Goal: Complete application form

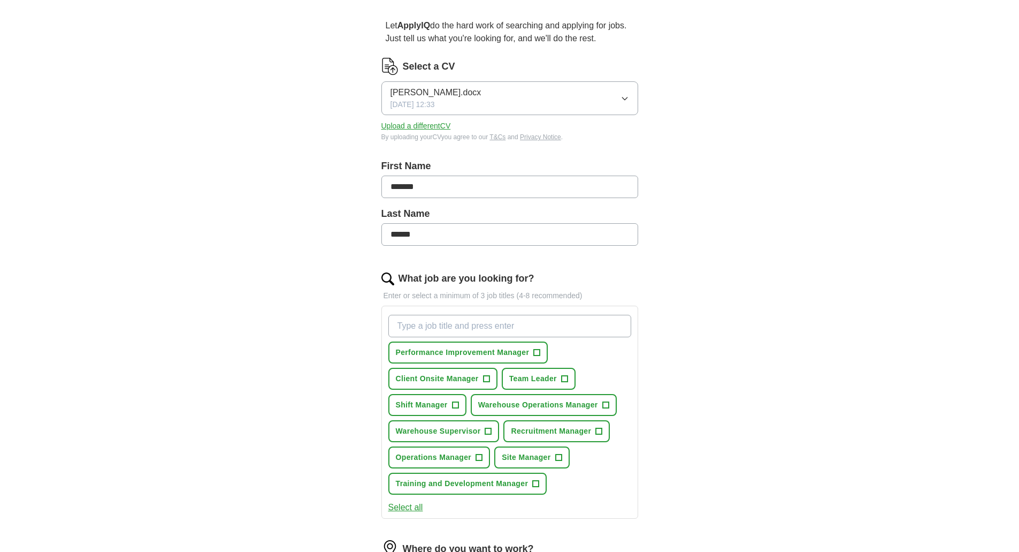
scroll to position [107, 0]
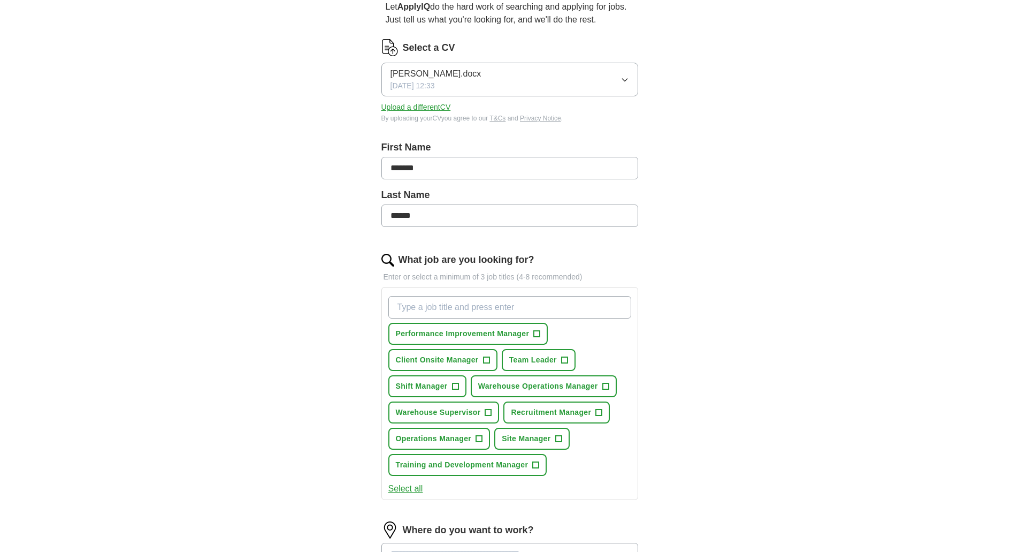
click at [478, 309] on input "What job are you looking for?" at bounding box center [509, 307] width 243 height 22
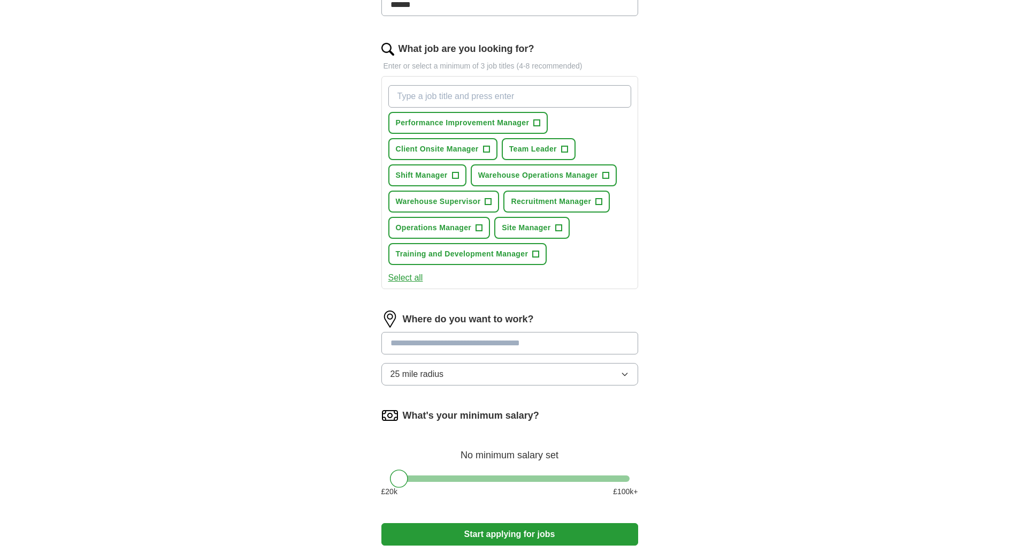
scroll to position [321, 0]
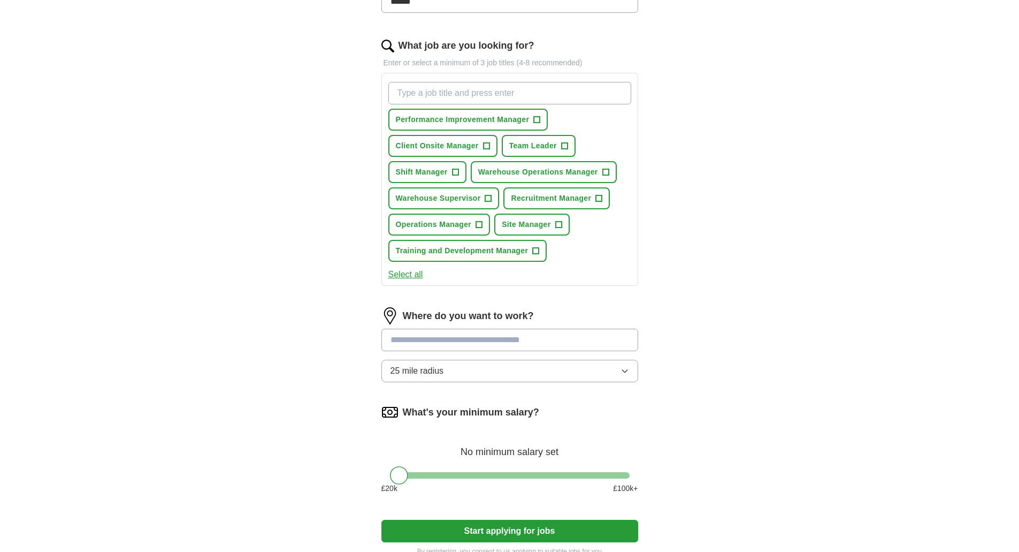
click at [449, 336] on div "Where do you want to work? 25 mile radius" at bounding box center [510, 348] width 257 height 83
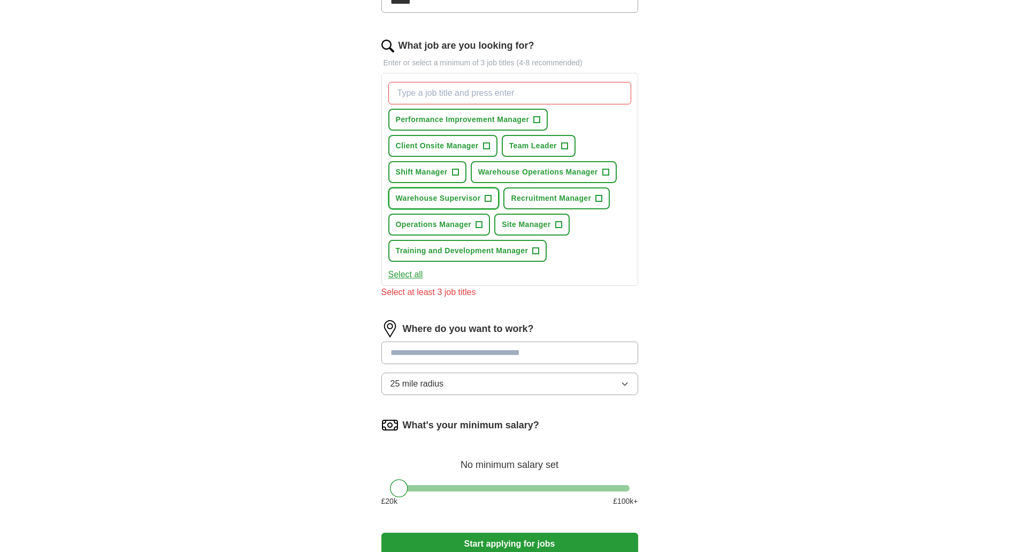
click at [489, 196] on span "+" at bounding box center [488, 198] width 6 height 9
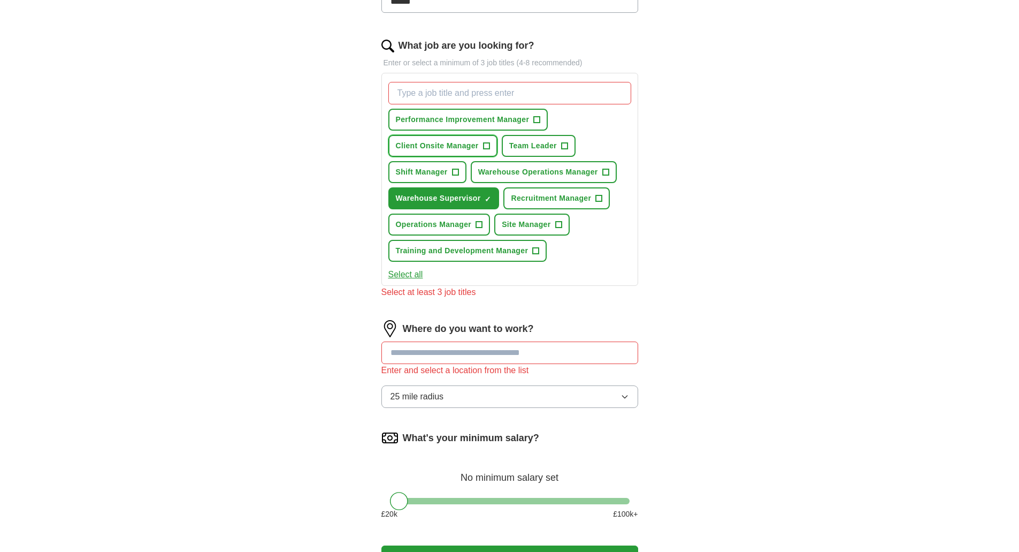
click at [471, 146] on span "Client Onsite Manager" at bounding box center [437, 145] width 83 height 11
click at [437, 172] on span "Shift Manager" at bounding box center [422, 171] width 52 height 11
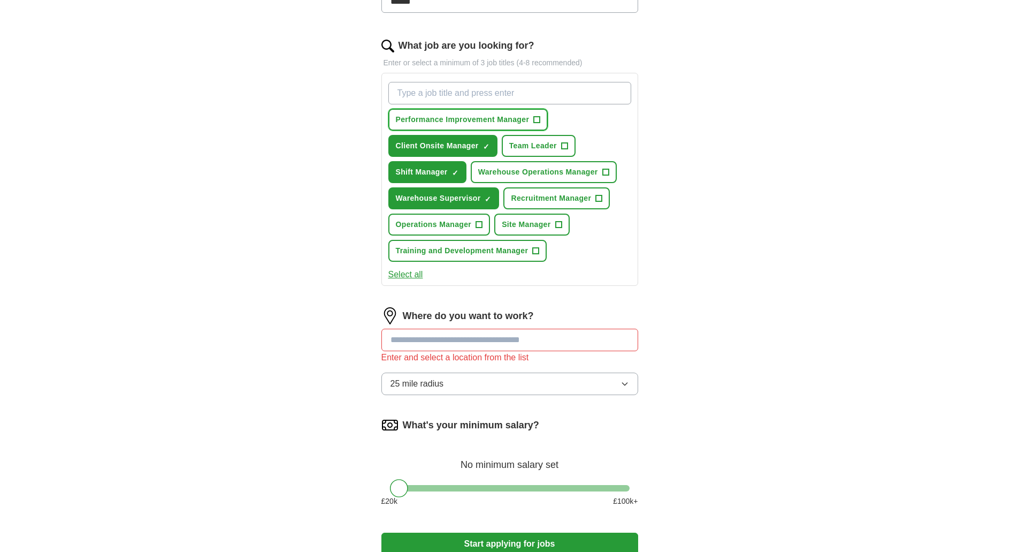
click at [492, 112] on button "Performance Improvement Manager +" at bounding box center [468, 120] width 160 height 22
click at [486, 339] on input at bounding box center [510, 340] width 257 height 22
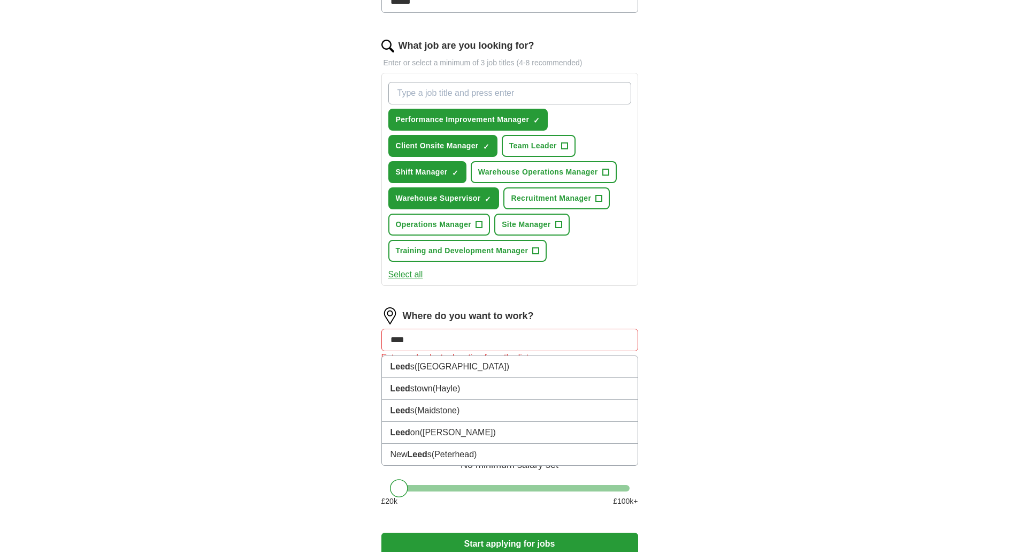
type input "*****"
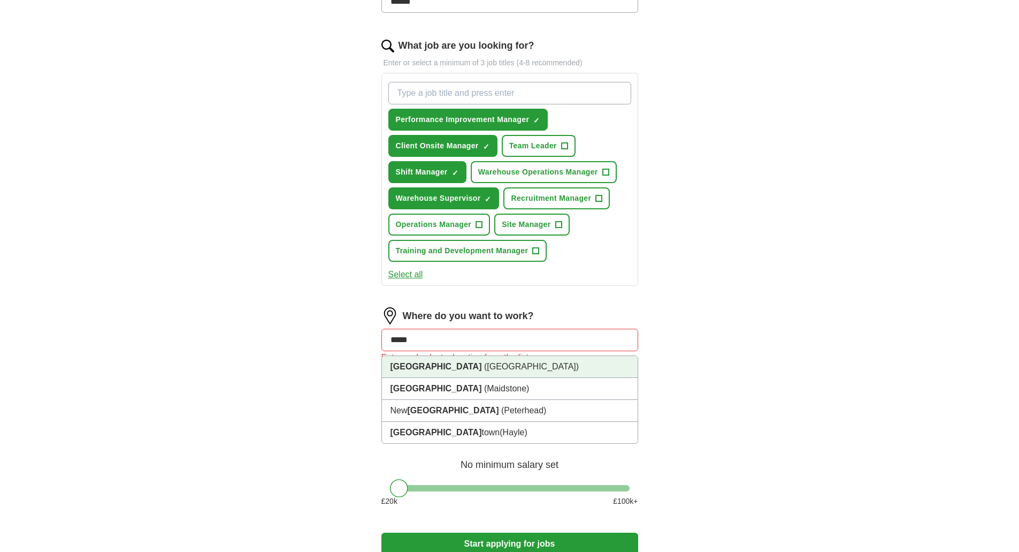
click at [484, 368] on span "([GEOGRAPHIC_DATA])" at bounding box center [531, 366] width 95 height 9
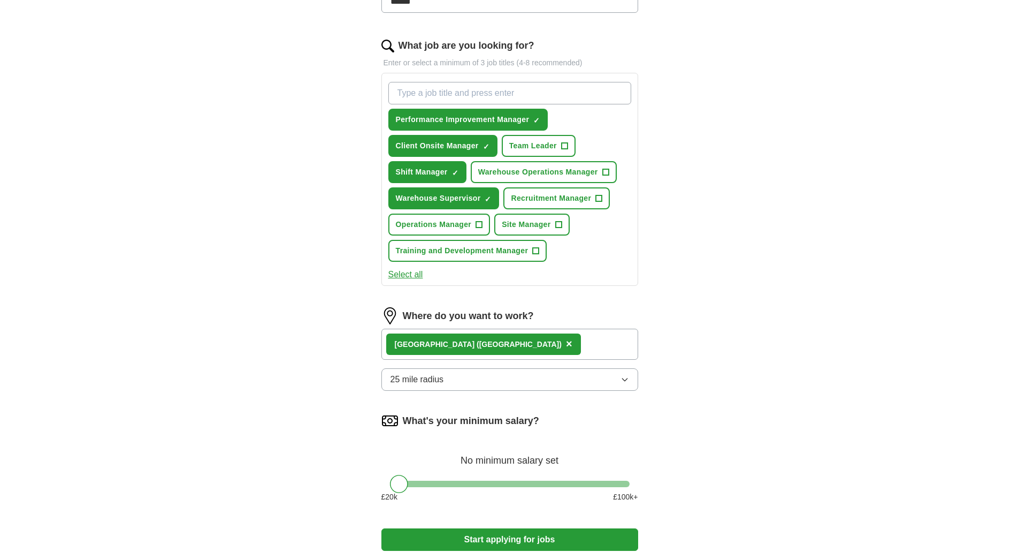
click at [465, 381] on button "25 mile radius" at bounding box center [510, 379] width 257 height 22
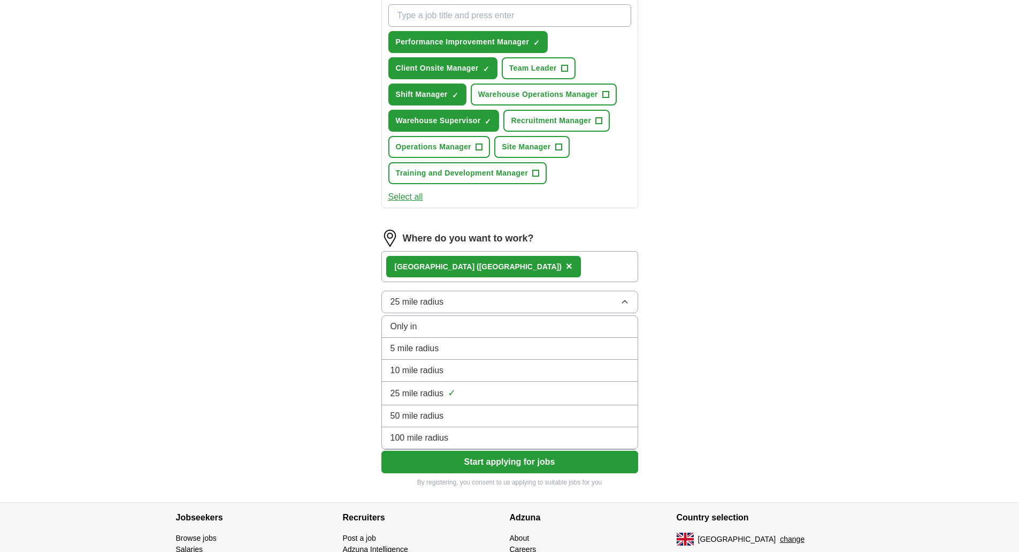
scroll to position [468, 0]
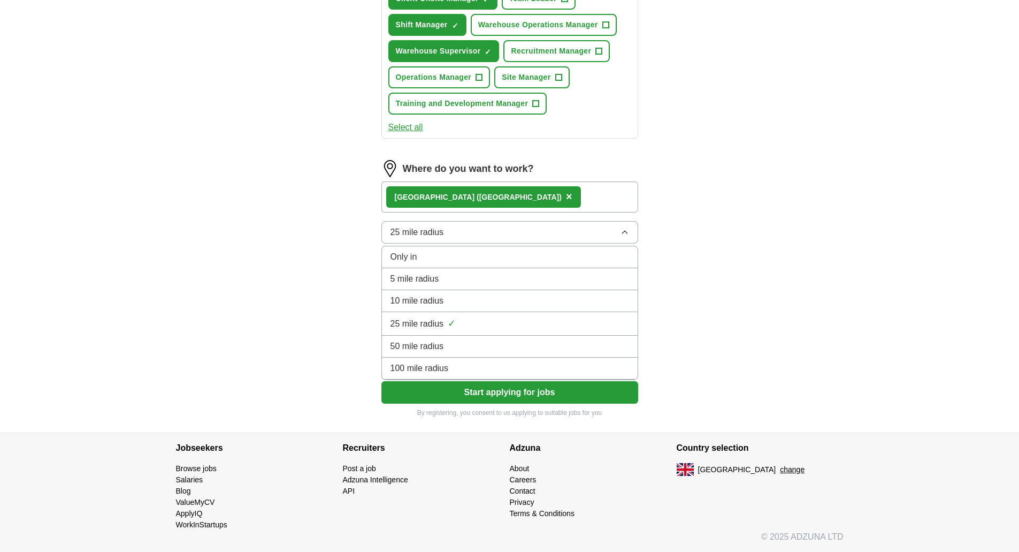
click at [557, 401] on button "Start applying for jobs" at bounding box center [510, 392] width 257 height 22
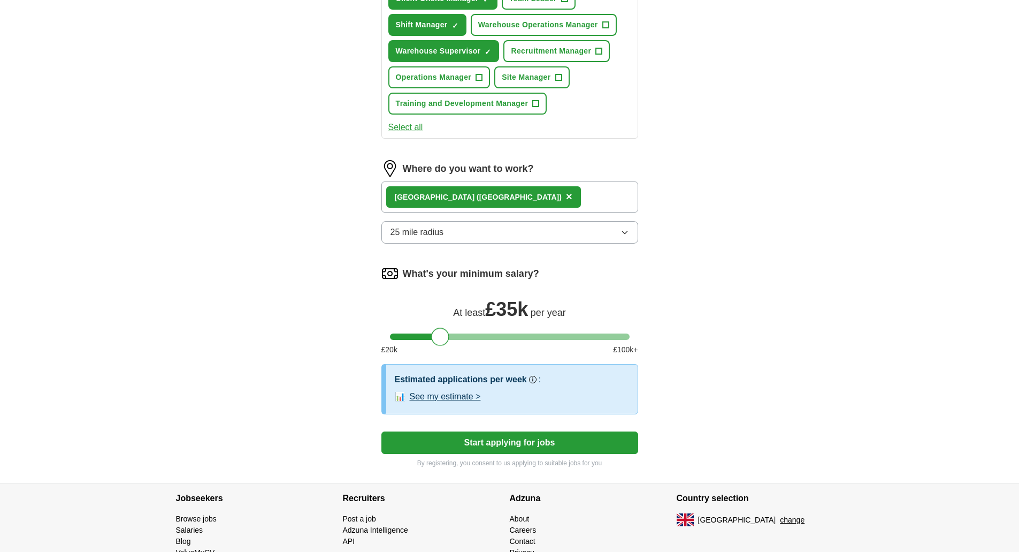
drag, startPoint x: 402, startPoint y: 337, endPoint x: 444, endPoint y: 338, distance: 41.8
click at [444, 338] on div at bounding box center [440, 336] width 18 height 18
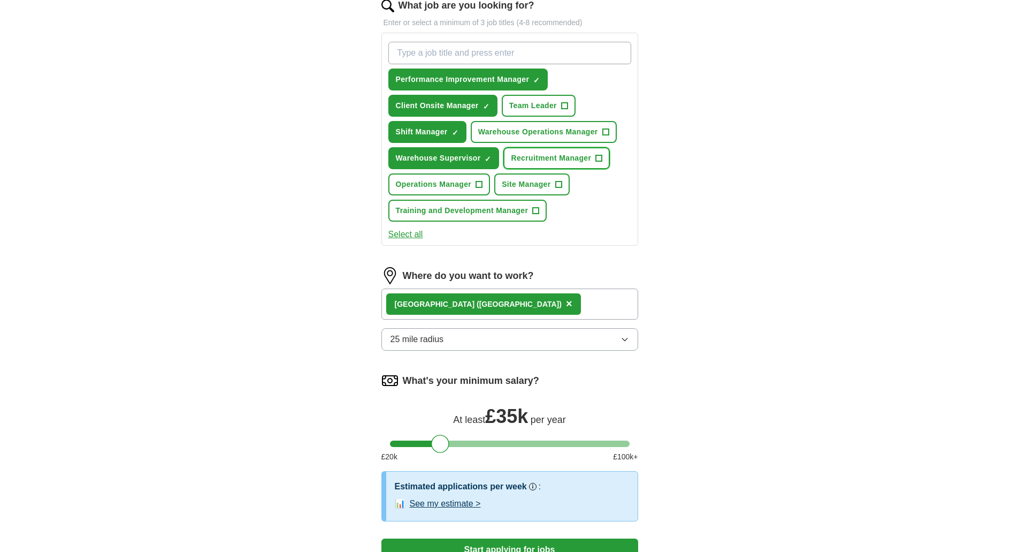
click at [593, 153] on button "Recruitment Manager +" at bounding box center [557, 158] width 106 height 22
click at [562, 104] on span "+" at bounding box center [564, 106] width 6 height 9
click at [487, 56] on input "What job are you looking for?" at bounding box center [509, 53] width 243 height 22
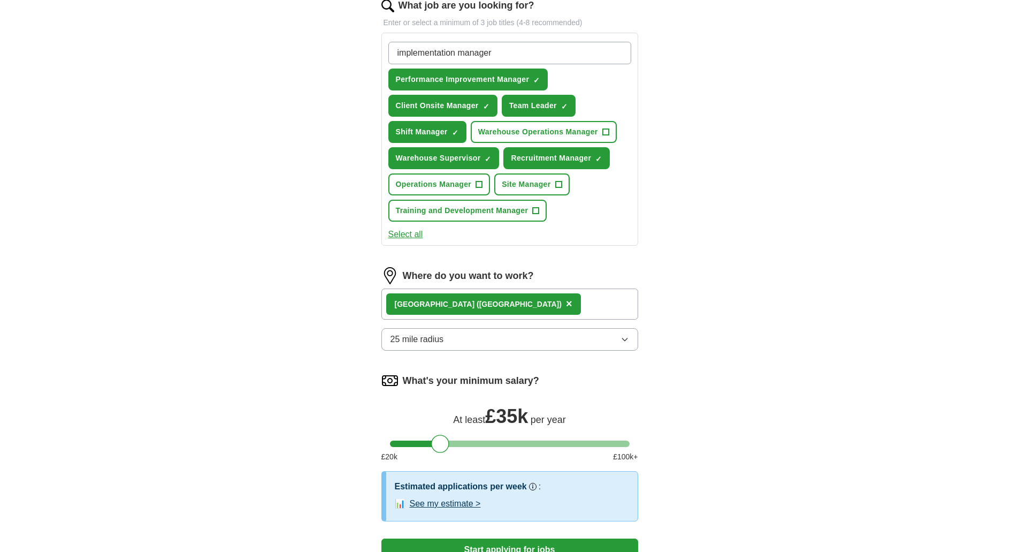
click at [661, 94] on div "Let ApplyIQ do the hard work of searching and applying for jobs. Just tell us w…" at bounding box center [510, 160] width 342 height 858
click at [617, 56] on circle at bounding box center [619, 52] width 12 height 12
click at [519, 56] on input "implementation manager" at bounding box center [509, 53] width 243 height 22
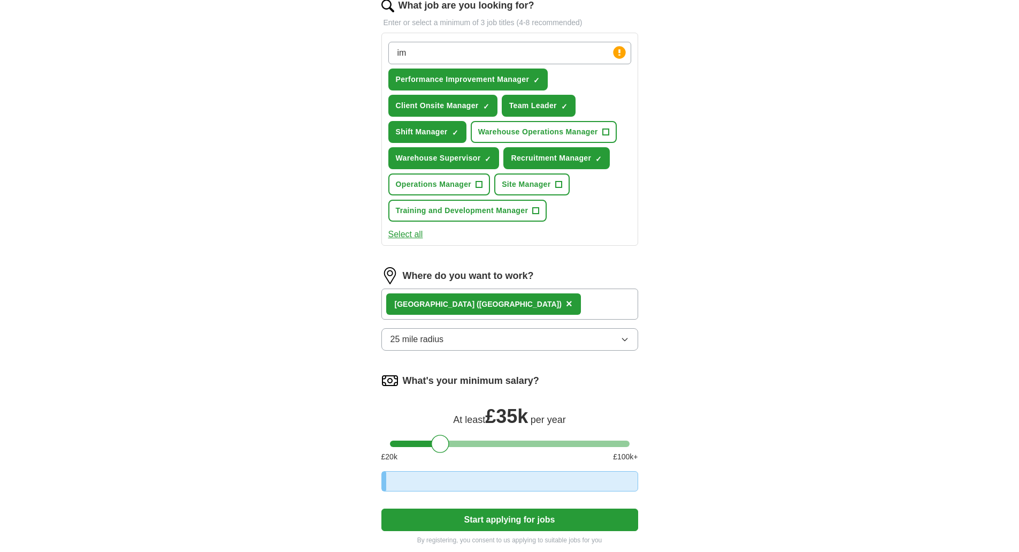
type input "i"
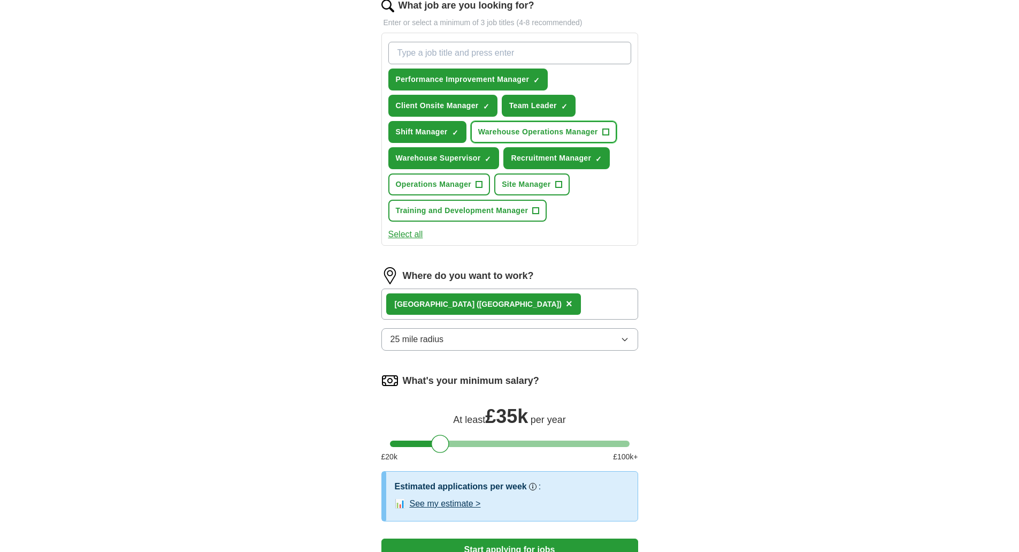
click at [601, 130] on button "Warehouse Operations Manager +" at bounding box center [544, 132] width 146 height 22
click at [540, 211] on button "Training and Development Manager +" at bounding box center [467, 211] width 159 height 22
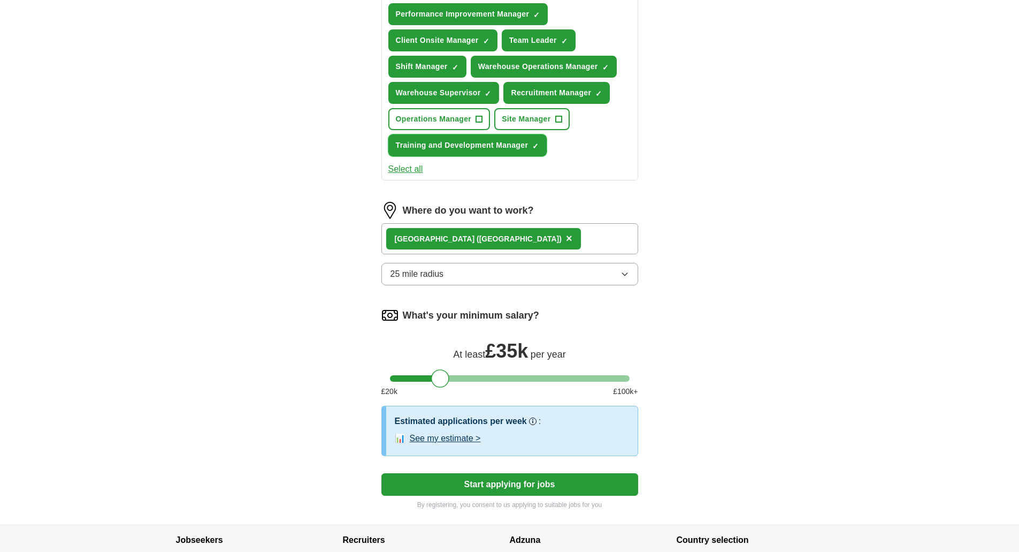
scroll to position [519, 0]
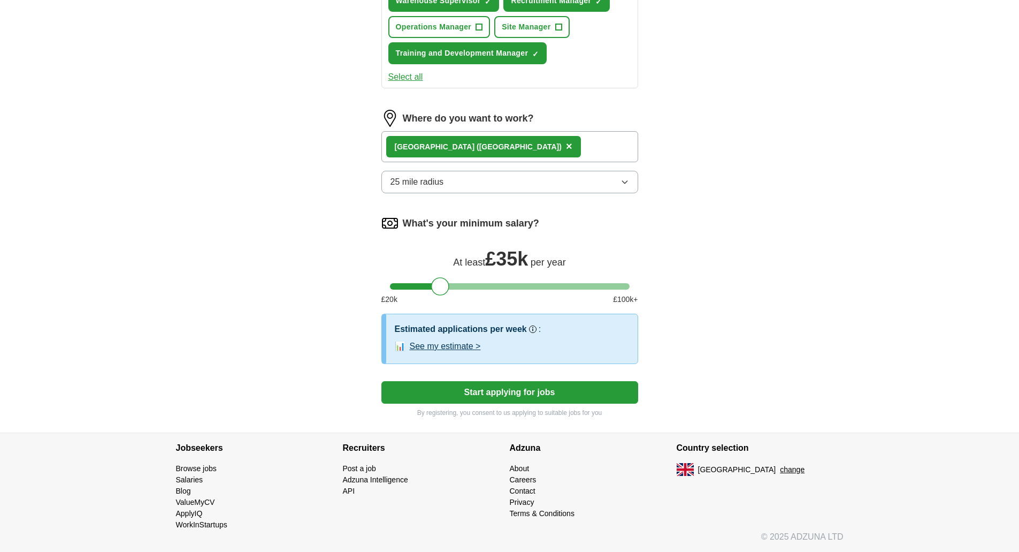
click at [544, 388] on button "Start applying for jobs" at bounding box center [510, 392] width 257 height 22
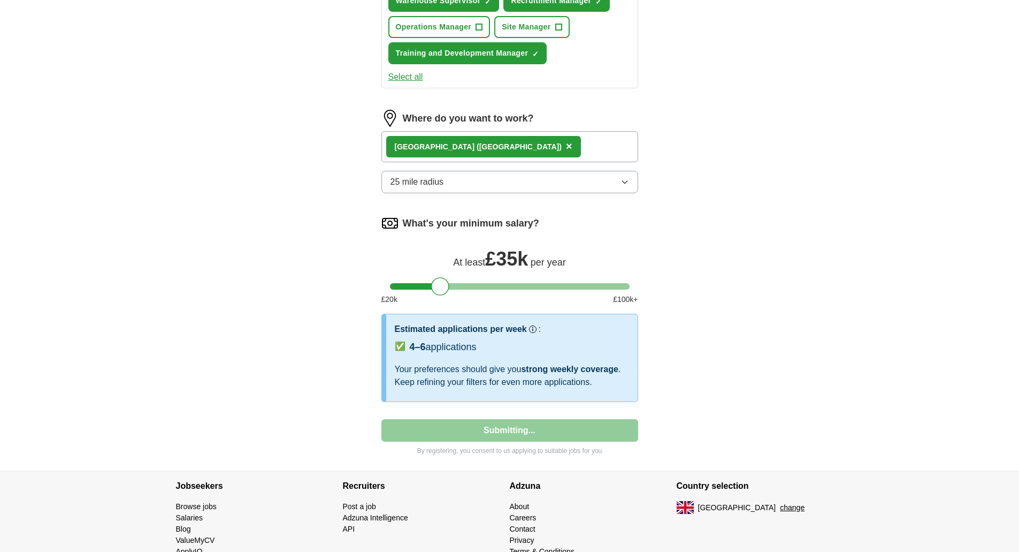
select select "**"
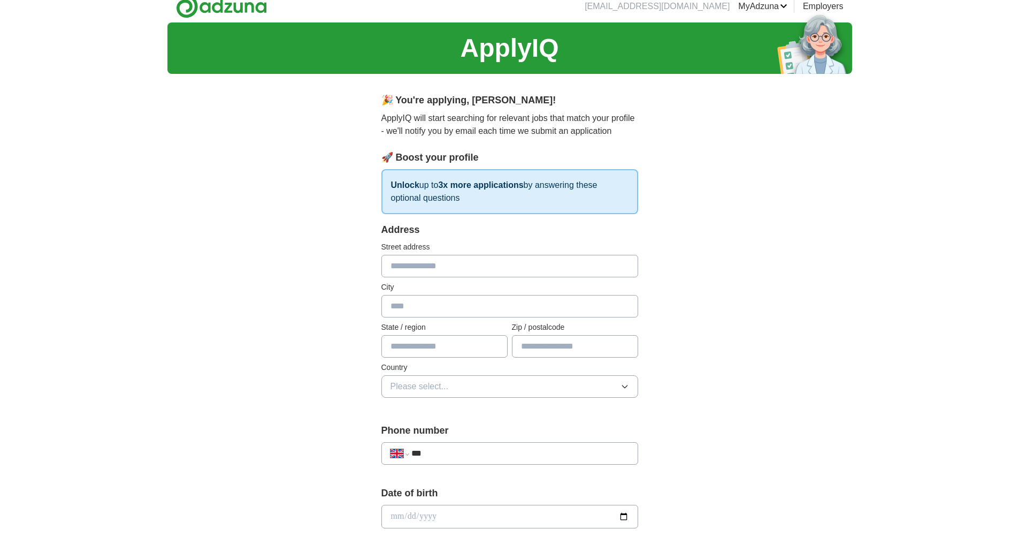
scroll to position [0, 0]
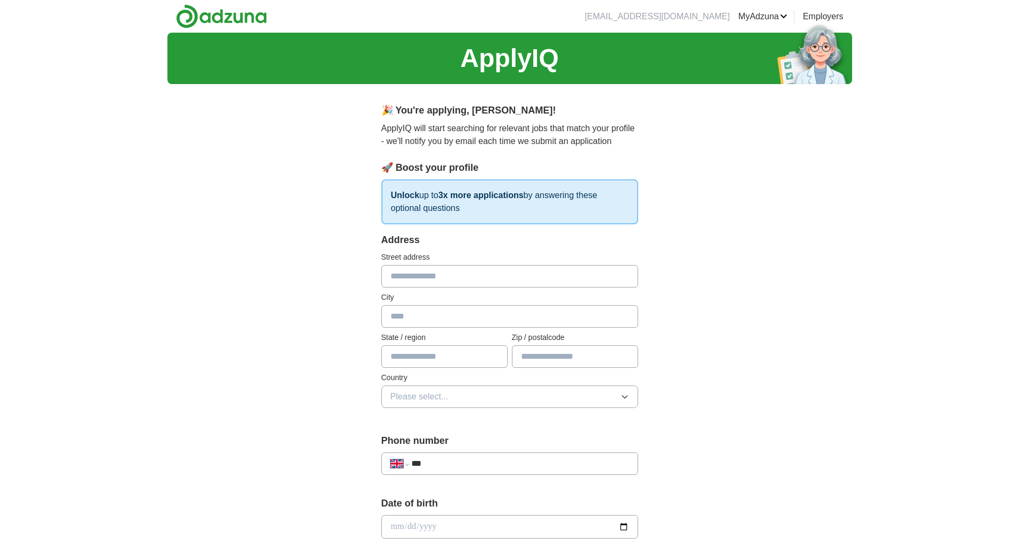
click at [421, 282] on input "text" at bounding box center [510, 276] width 257 height 22
type input "**********"
click at [474, 316] on input "text" at bounding box center [510, 316] width 257 height 22
type input "*****"
click at [447, 353] on input "text" at bounding box center [445, 356] width 126 height 22
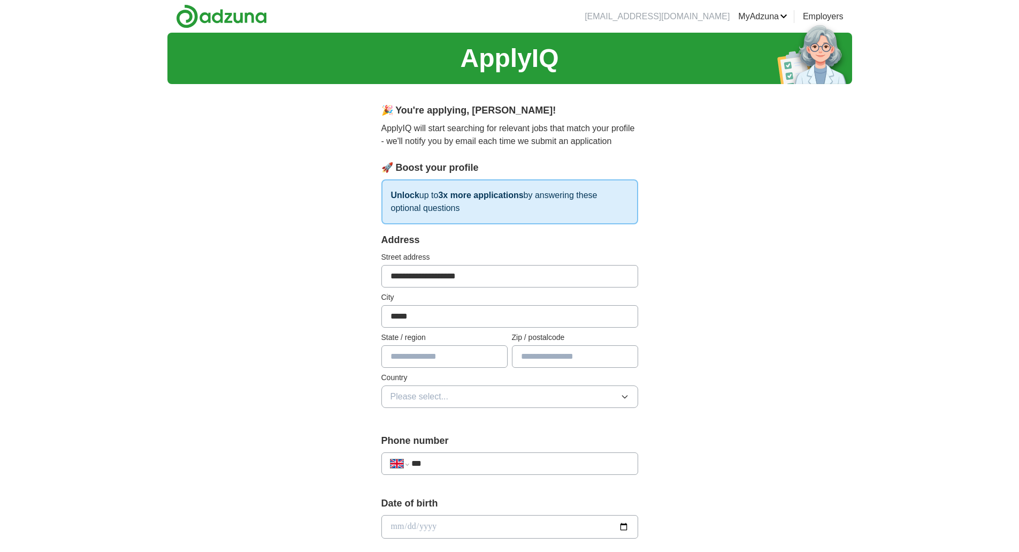
click at [543, 361] on input "text" at bounding box center [575, 356] width 126 height 22
type input "********"
click at [522, 380] on label "Country" at bounding box center [510, 377] width 257 height 11
click at [517, 391] on button "Please select..." at bounding box center [510, 396] width 257 height 22
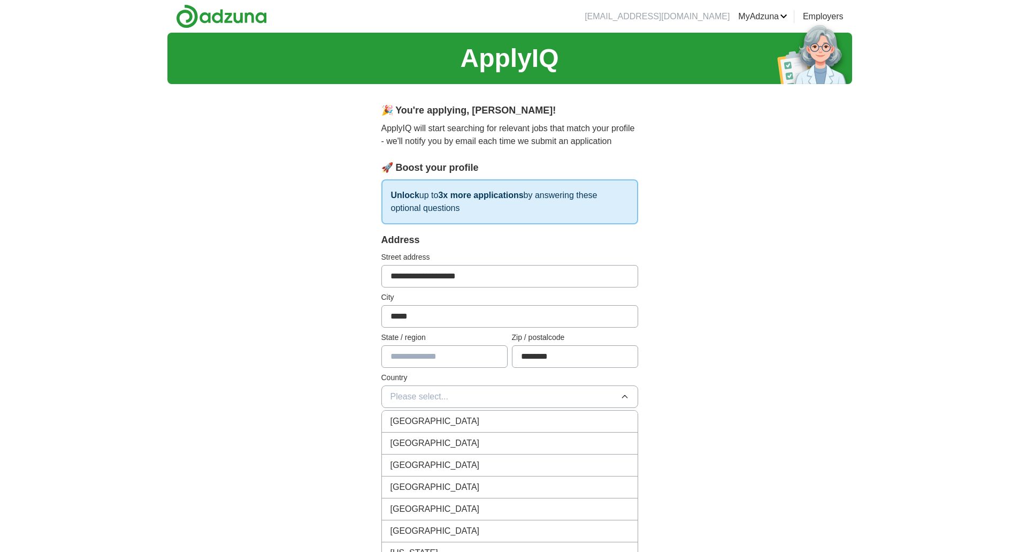
click at [507, 415] on div "[GEOGRAPHIC_DATA]" at bounding box center [510, 421] width 239 height 13
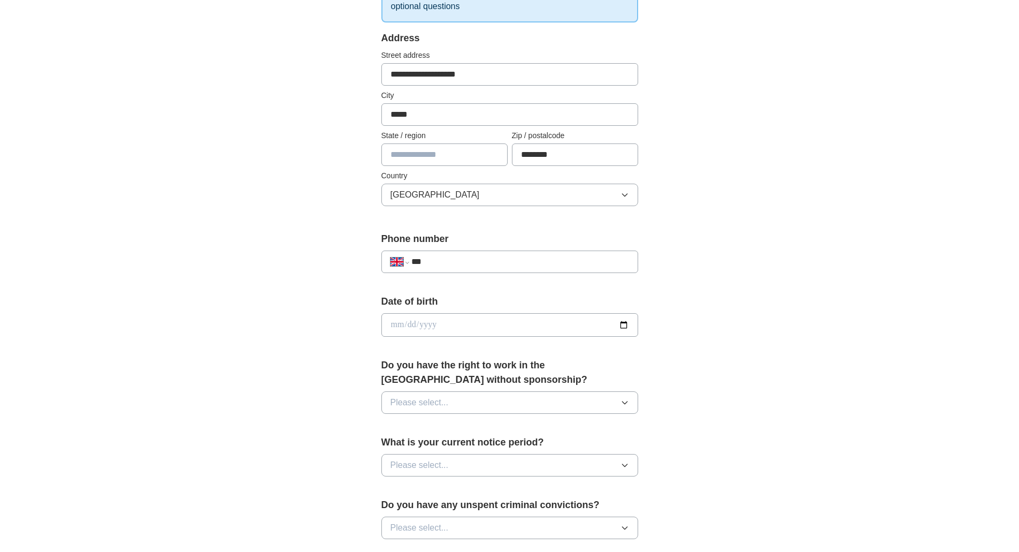
scroll to position [214, 0]
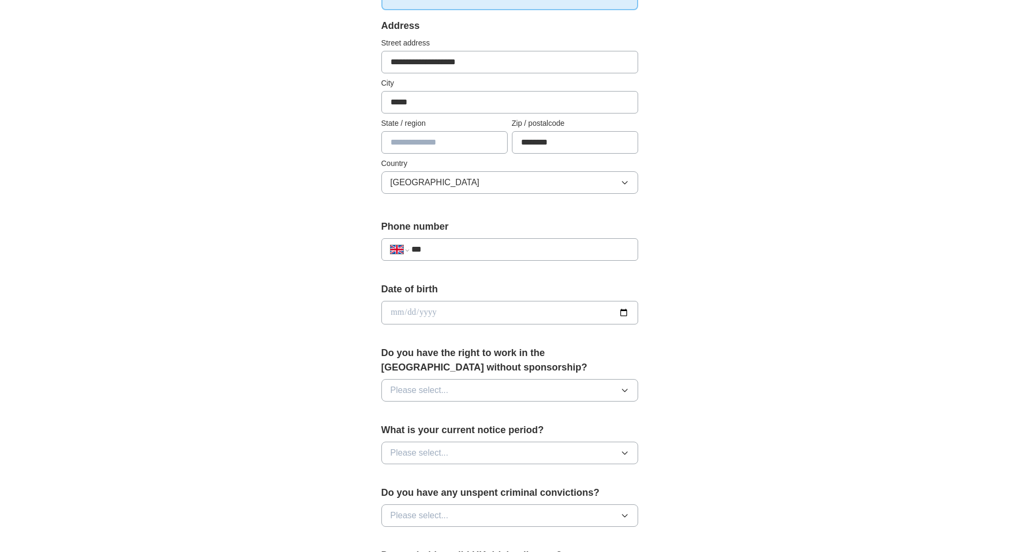
click at [466, 262] on div "**********" at bounding box center [510, 244] width 257 height 50
click at [460, 256] on div "**********" at bounding box center [510, 249] width 257 height 22
click at [458, 253] on input "***" at bounding box center [520, 249] width 217 height 13
type input "**********"
click at [428, 313] on input "date" at bounding box center [510, 313] width 257 height 24
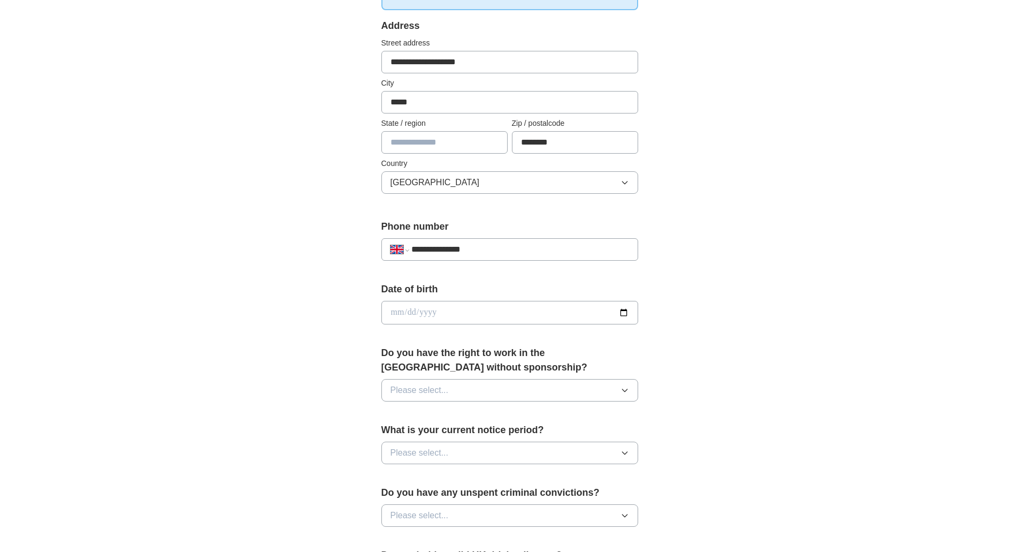
click at [391, 312] on input "date" at bounding box center [510, 313] width 257 height 24
type input "**********"
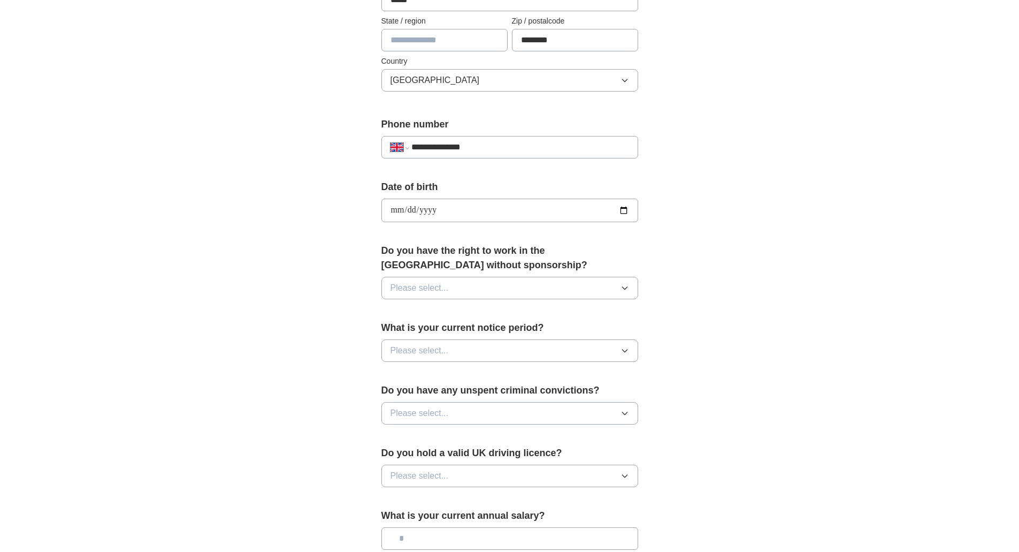
scroll to position [321, 0]
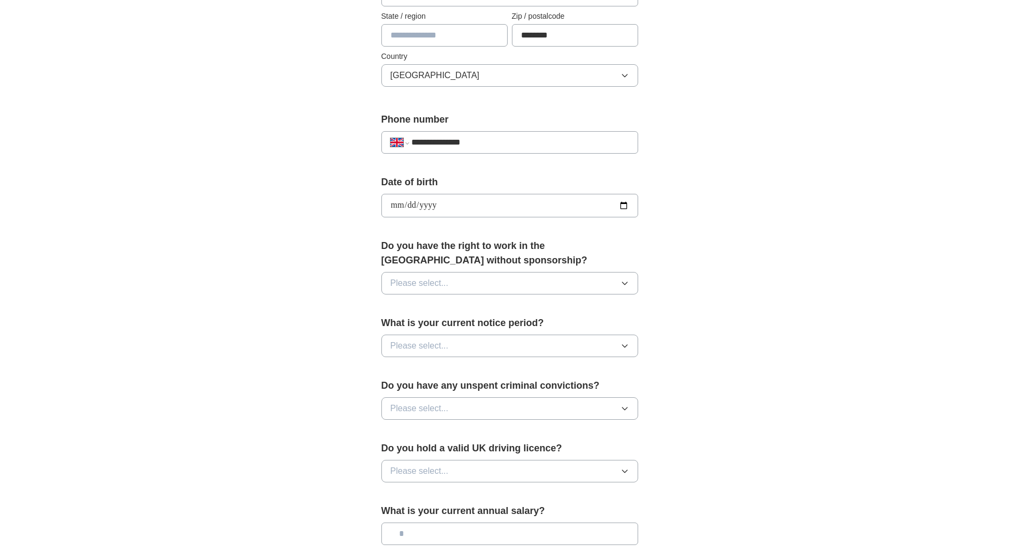
click at [447, 279] on span "Please select..." at bounding box center [420, 283] width 58 height 13
click at [443, 312] on div "Yes" at bounding box center [510, 307] width 239 height 13
click at [489, 338] on button "Please select..." at bounding box center [510, 345] width 257 height 22
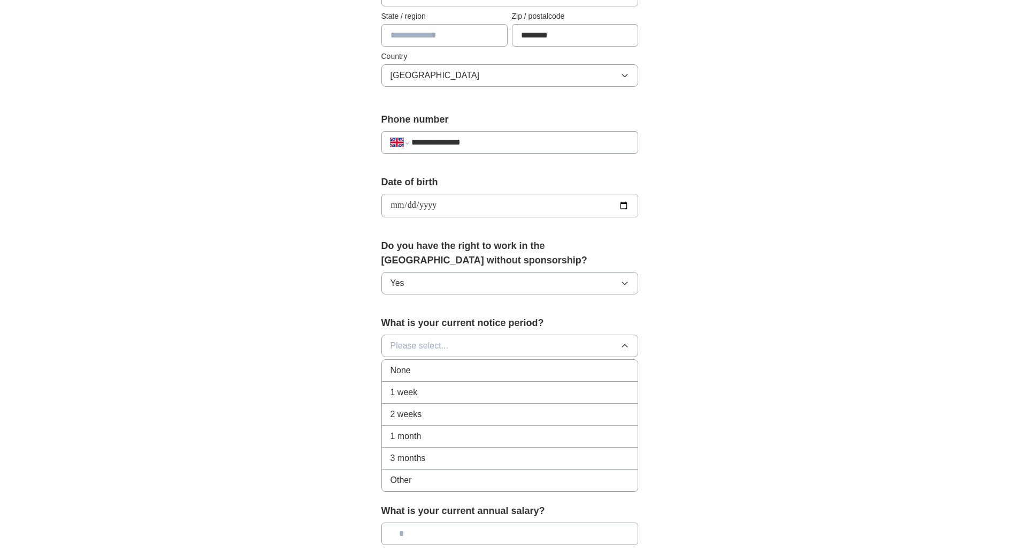
click at [459, 439] on div "1 month" at bounding box center [510, 436] width 239 height 13
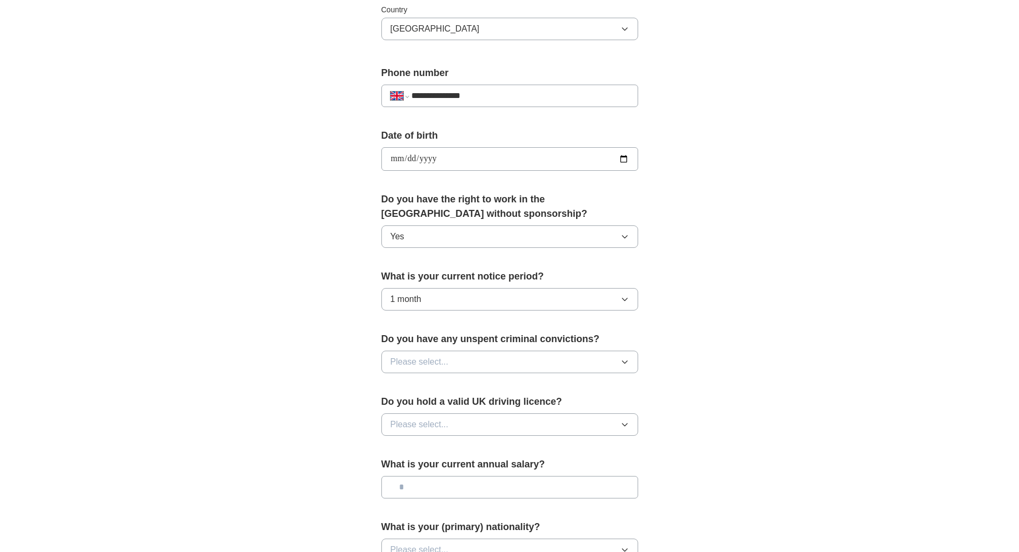
scroll to position [428, 0]
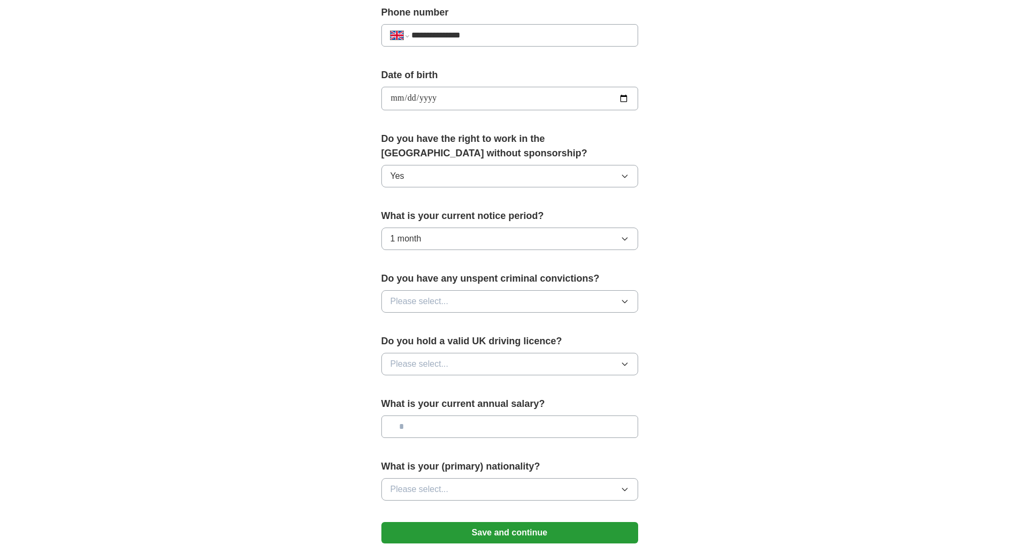
click at [454, 304] on button "Please select..." at bounding box center [510, 301] width 257 height 22
click at [456, 352] on div "No" at bounding box center [510, 347] width 239 height 13
click at [464, 360] on button "Please select..." at bounding box center [510, 364] width 257 height 22
click at [462, 387] on div "Yes" at bounding box center [510, 388] width 239 height 13
click at [485, 428] on input "text" at bounding box center [510, 426] width 257 height 22
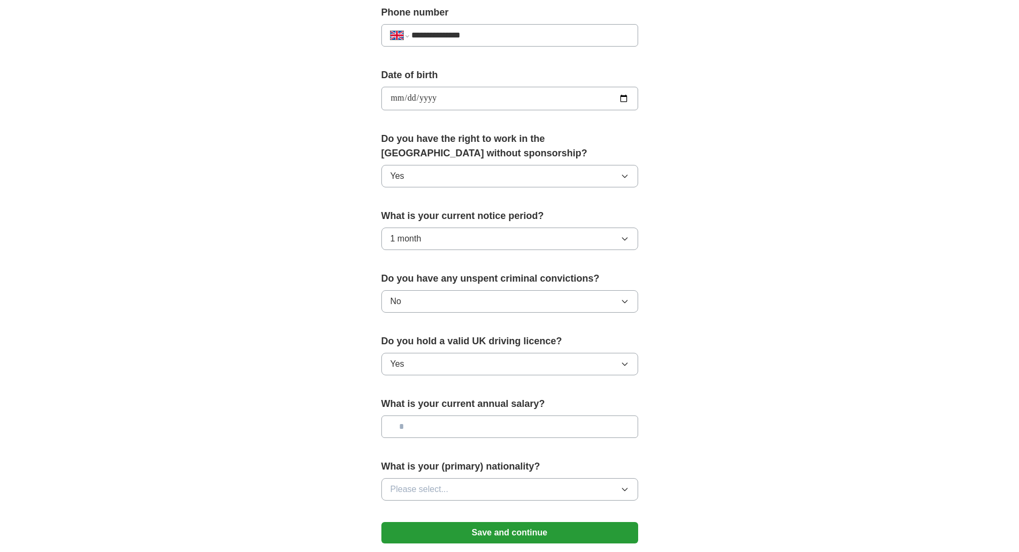
type input "**"
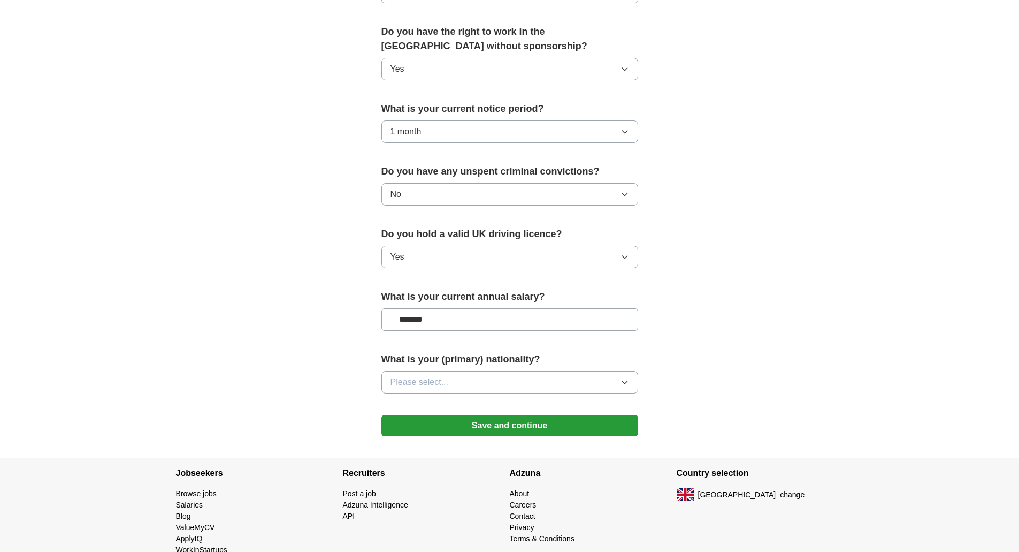
type input "*******"
click at [483, 378] on button "Please select..." at bounding box center [510, 382] width 257 height 22
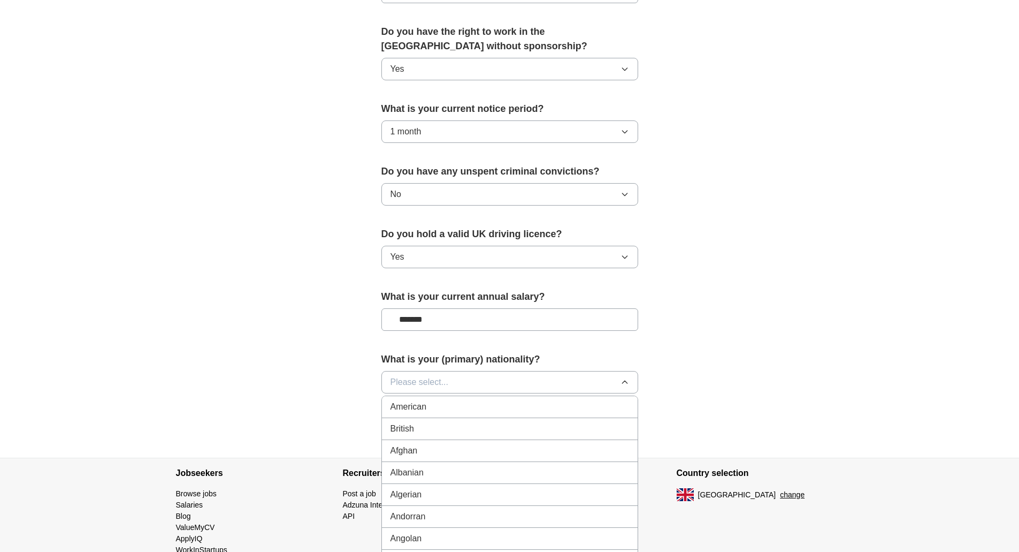
click at [467, 429] on div "British" at bounding box center [510, 428] width 239 height 13
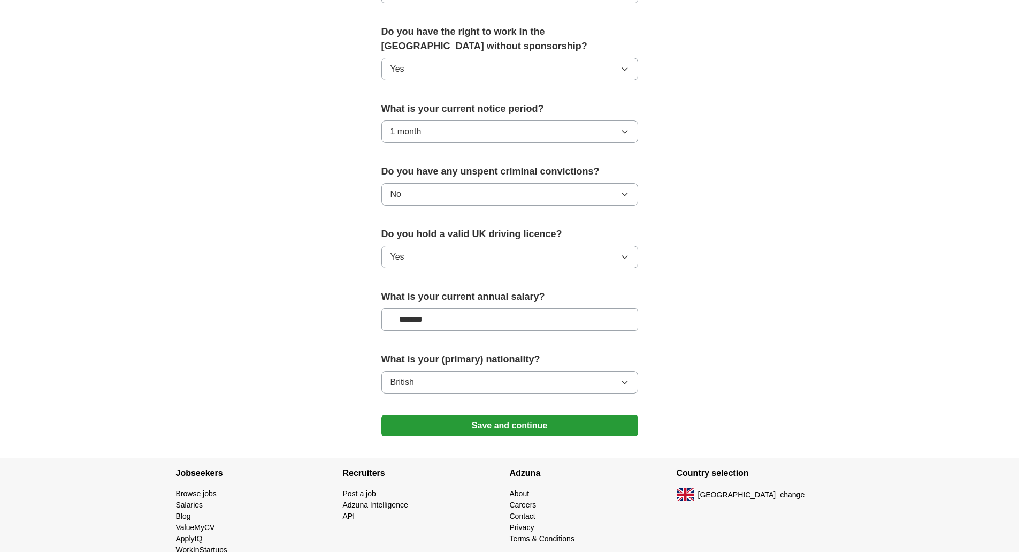
click at [552, 428] on button "Save and continue" at bounding box center [510, 425] width 257 height 21
